Goal: Information Seeking & Learning: Find specific page/section

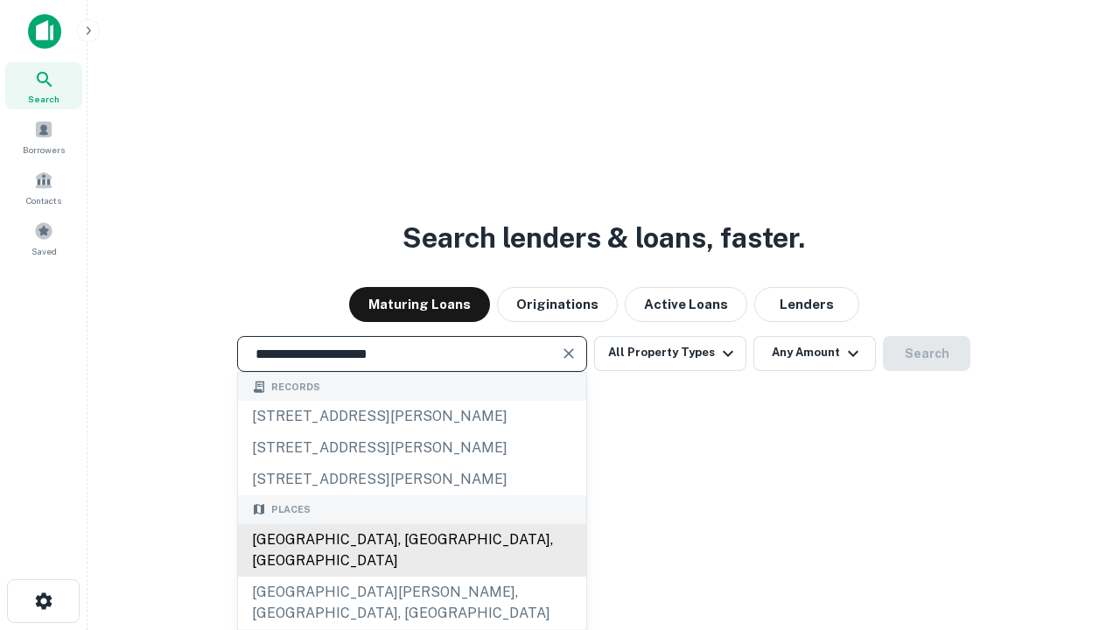
click at [411, 577] on div "[GEOGRAPHIC_DATA], [GEOGRAPHIC_DATA], [GEOGRAPHIC_DATA]" at bounding box center [412, 550] width 348 height 52
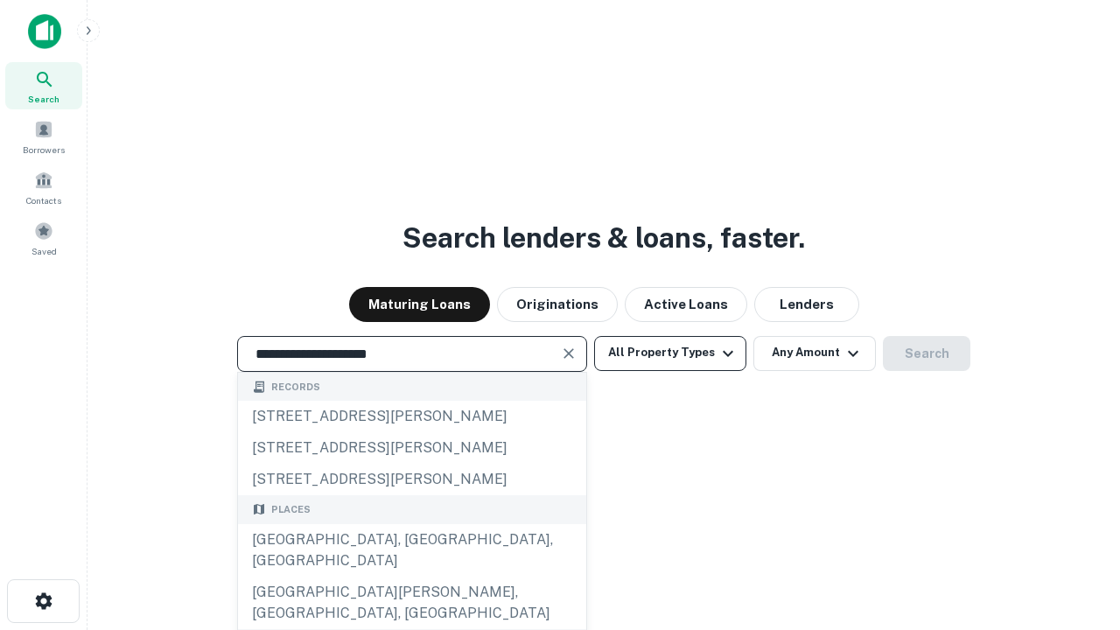
type input "**********"
click at [670, 353] on button "All Property Types" at bounding box center [670, 353] width 152 height 35
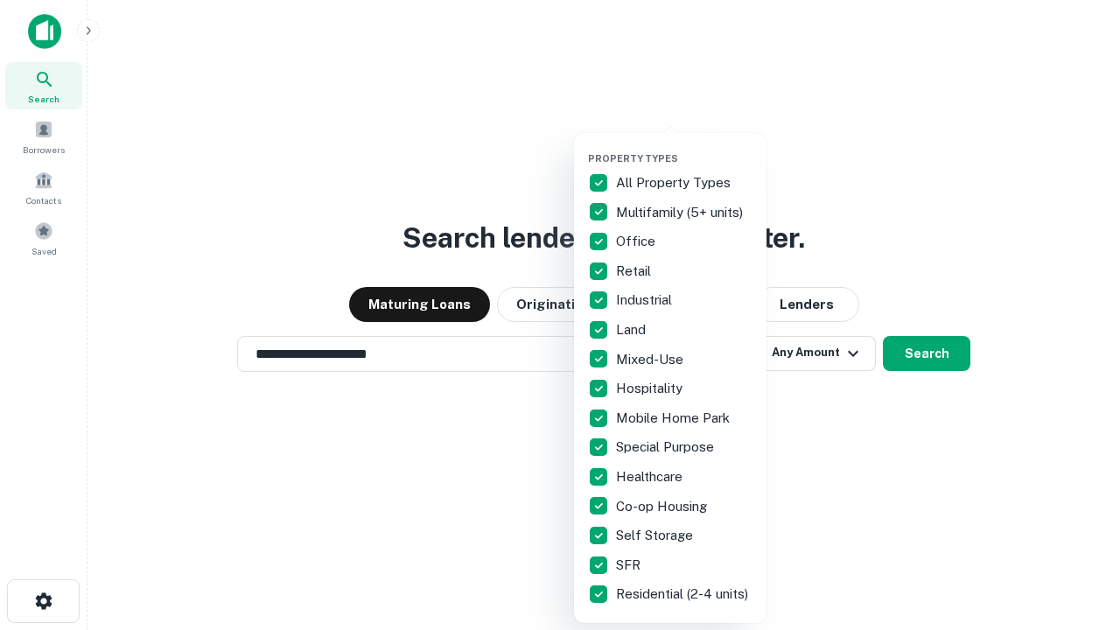
click at [684, 147] on button "button" at bounding box center [684, 147] width 192 height 1
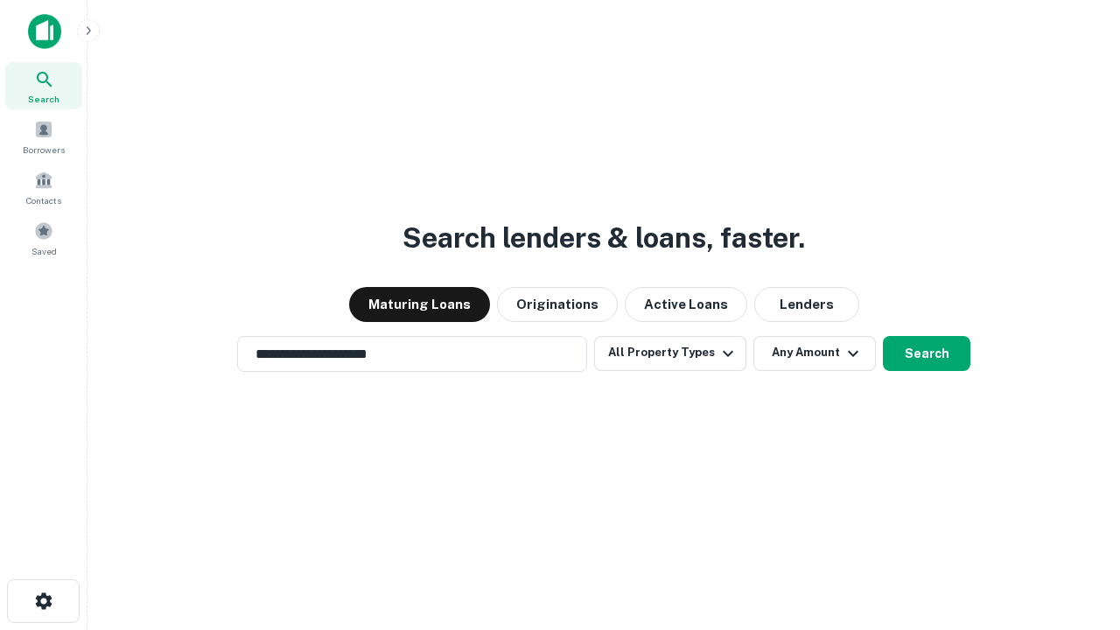
scroll to position [27, 0]
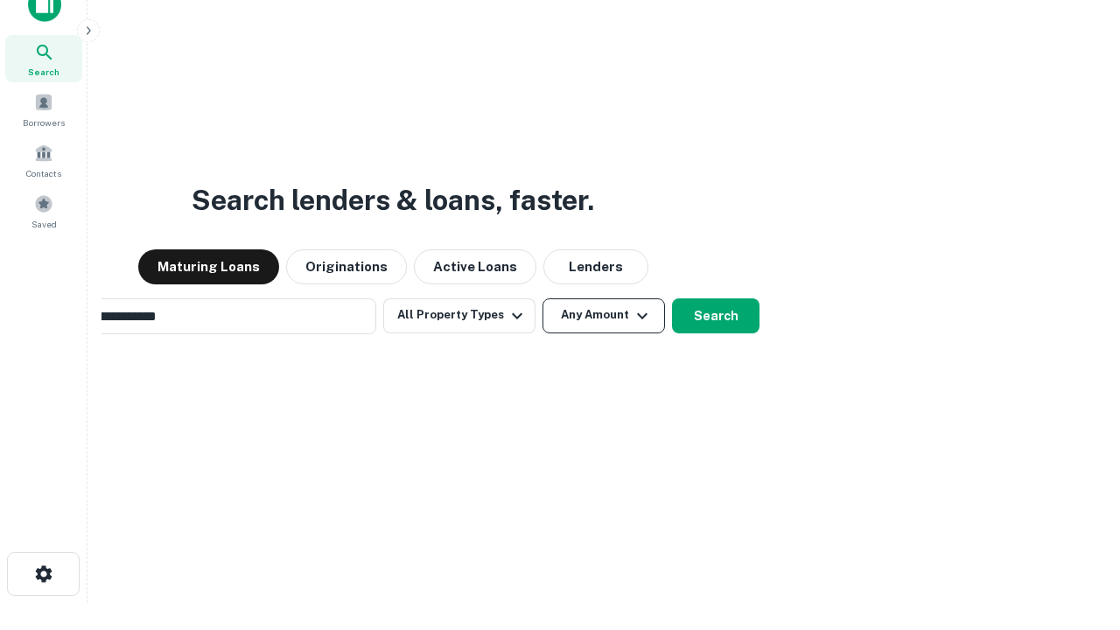
click at [542, 298] on button "Any Amount" at bounding box center [603, 315] width 122 height 35
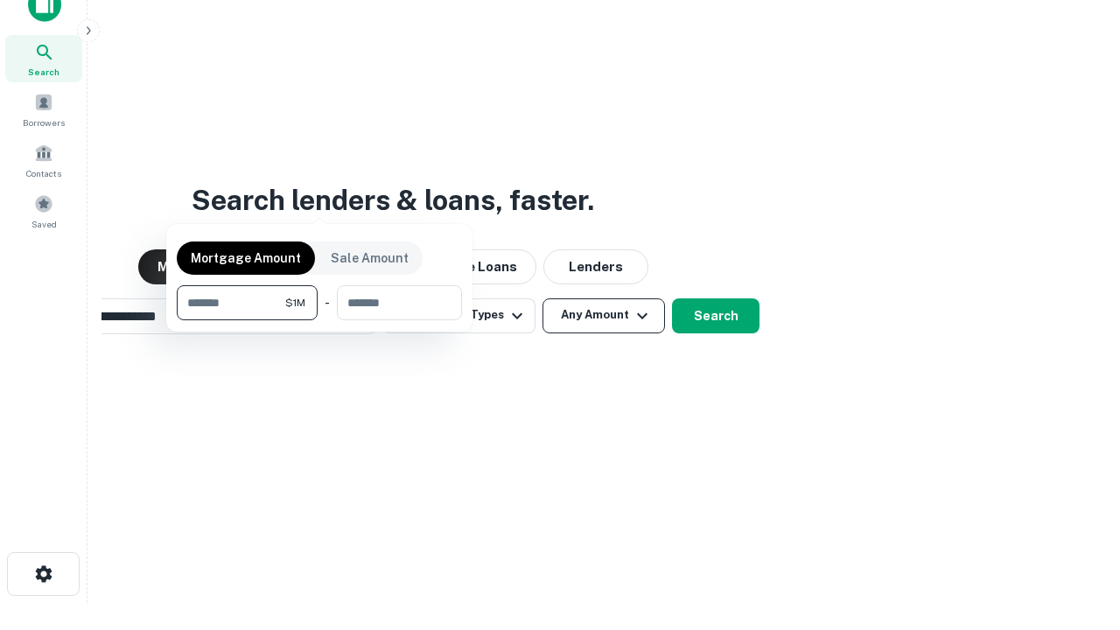
scroll to position [28, 0]
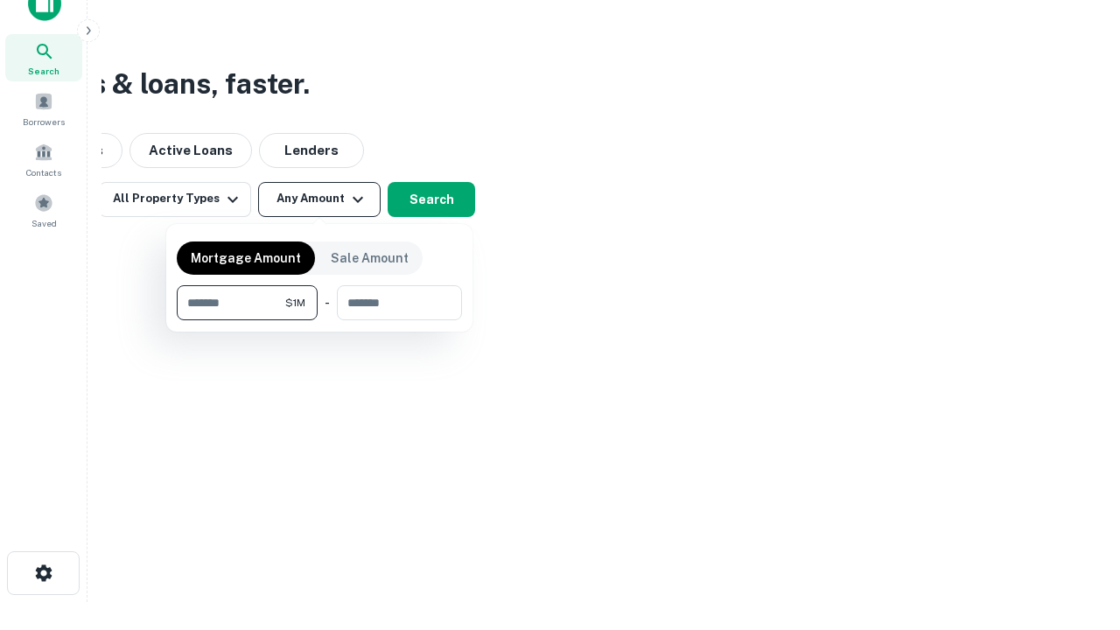
type input "*******"
click at [319, 320] on button "button" at bounding box center [319, 320] width 285 height 1
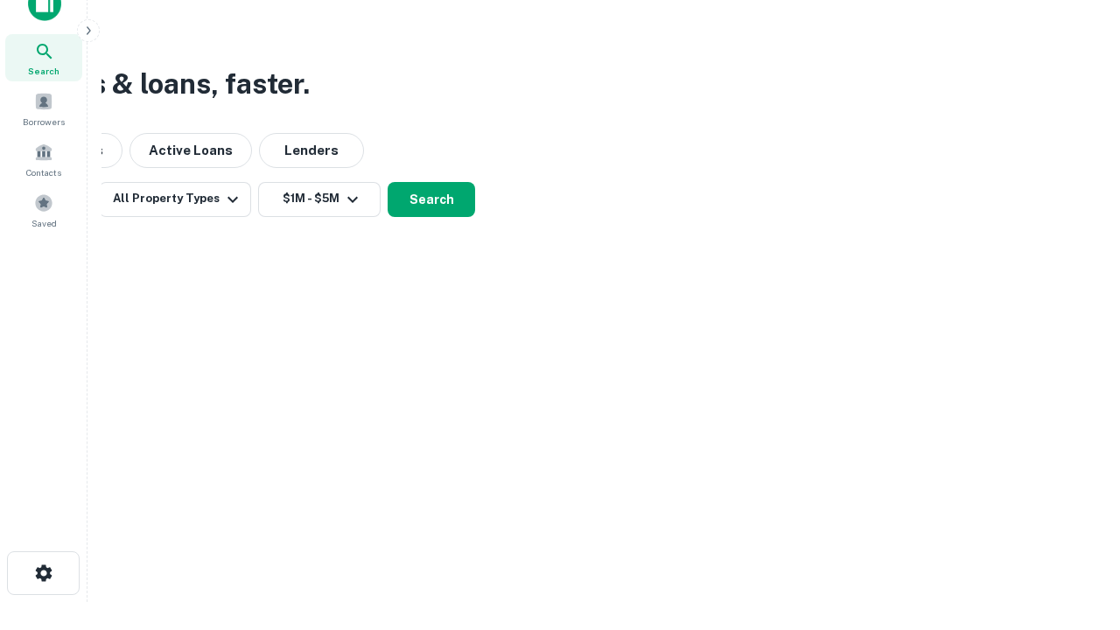
scroll to position [10, 323]
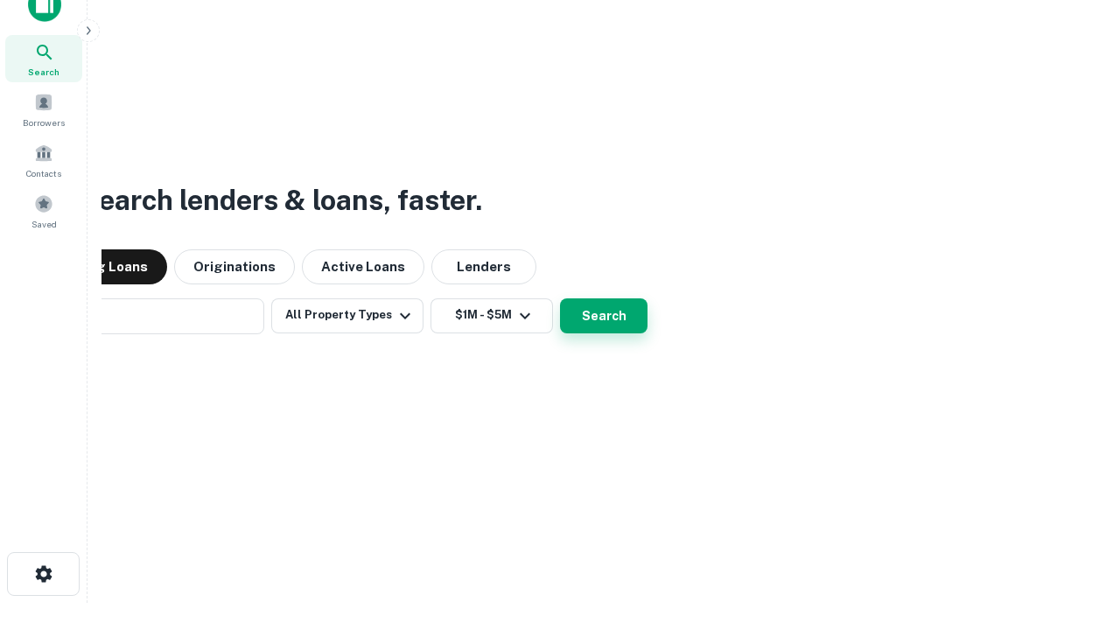
click at [560, 298] on button "Search" at bounding box center [603, 315] width 87 height 35
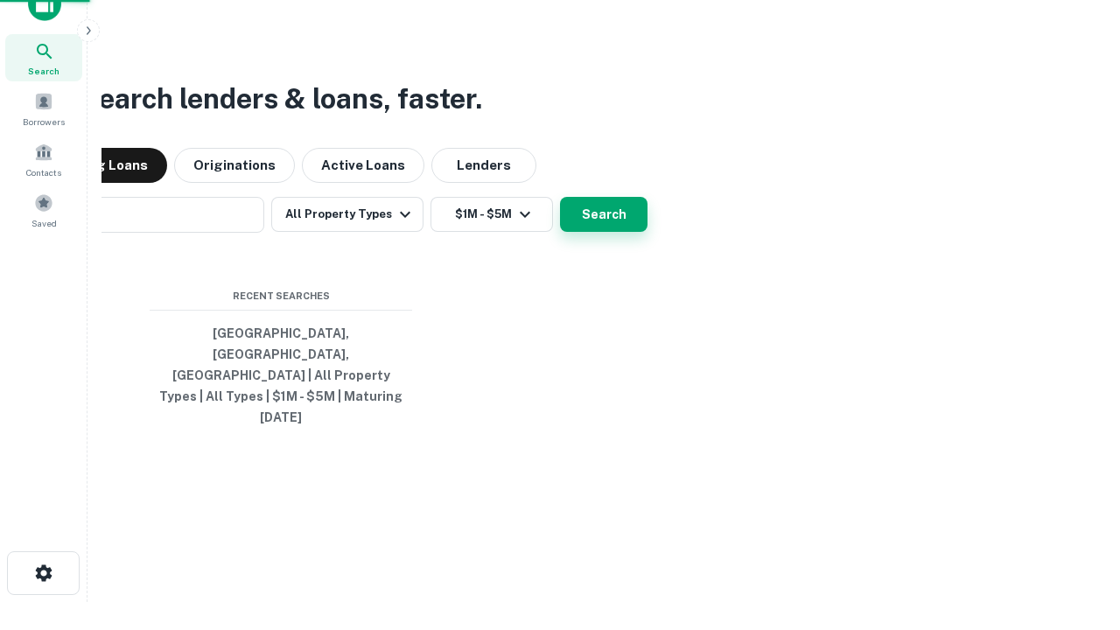
scroll to position [46, 495]
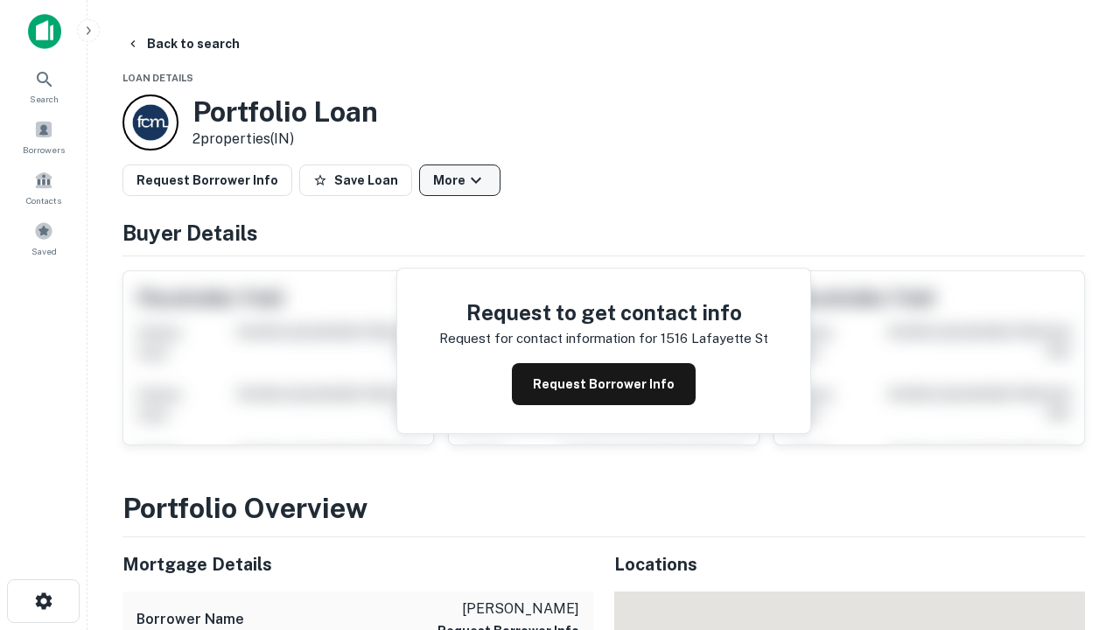
click at [459, 180] on button "More" at bounding box center [459, 179] width 81 height 31
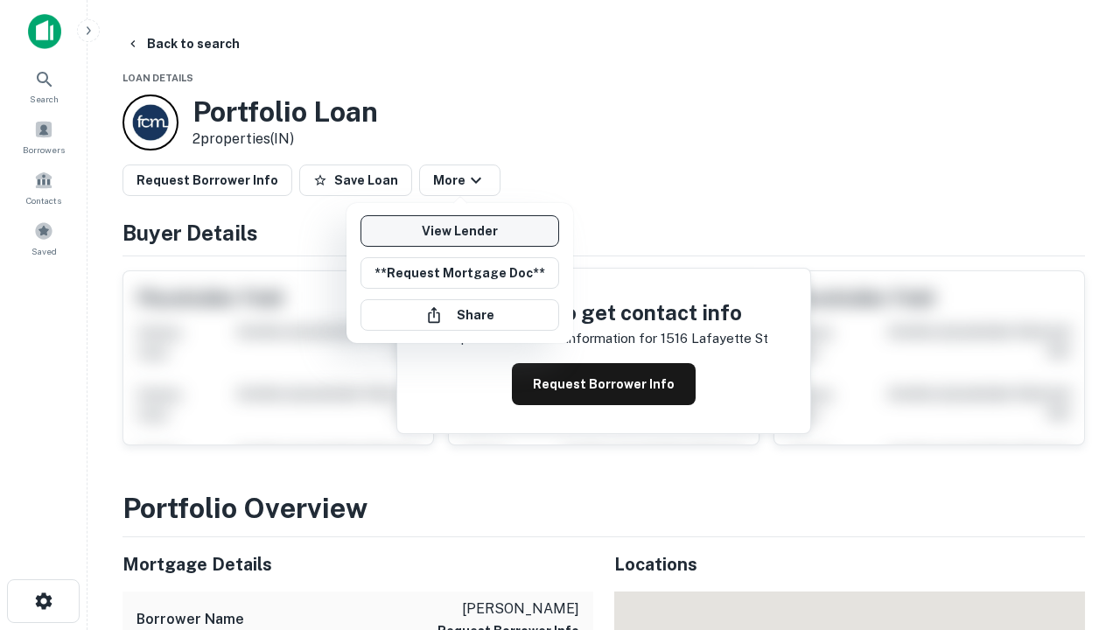
click at [459, 231] on link "View Lender" at bounding box center [459, 230] width 199 height 31
